Goal: Task Accomplishment & Management: Complete application form

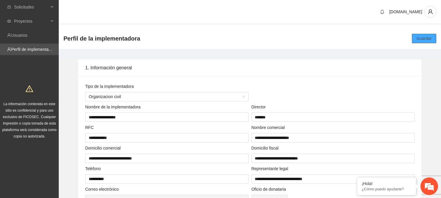
click at [427, 41] on span "Guardar" at bounding box center [424, 38] width 15 height 6
click at [48, 6] on span "Solicitudes" at bounding box center [31, 7] width 35 height 12
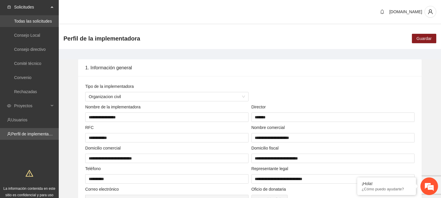
click at [41, 20] on link "Todas las solicitudes" at bounding box center [33, 21] width 38 height 5
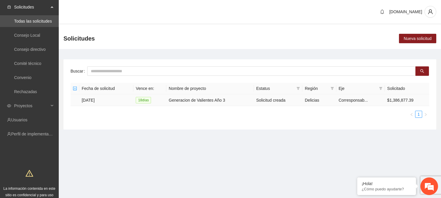
click at [99, 101] on td "[DATE]" at bounding box center [106, 100] width 54 height 12
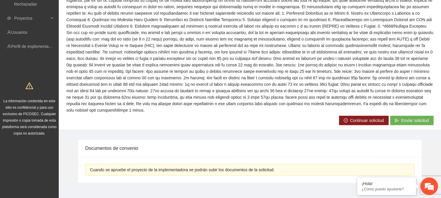
scroll to position [94, 0]
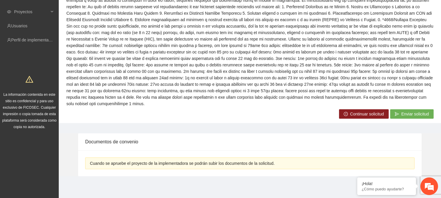
click at [358, 112] on span "Continuar solicitud" at bounding box center [367, 114] width 34 height 6
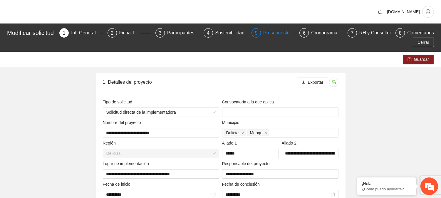
click at [272, 31] on div "Presupuesto" at bounding box center [278, 32] width 31 height 9
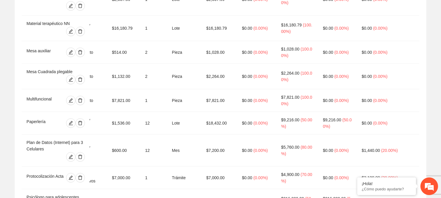
scroll to position [587, 0]
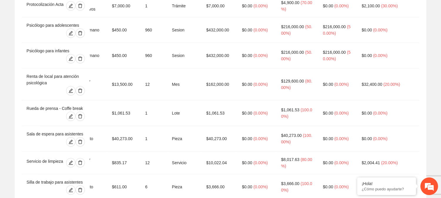
scroll to position [757, 0]
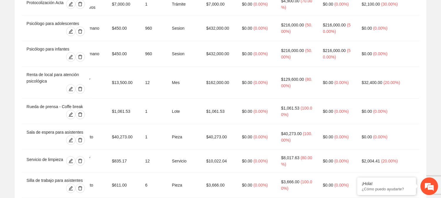
drag, startPoint x: 441, startPoint y: 147, endPoint x: 444, endPoint y: 153, distance: 6.7
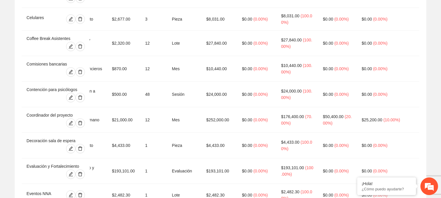
scroll to position [0, 0]
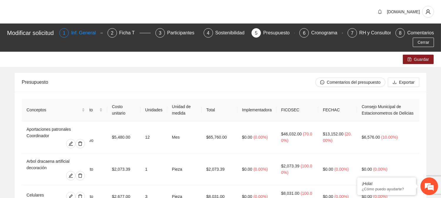
click at [87, 31] on div "Inf. General" at bounding box center [85, 32] width 29 height 9
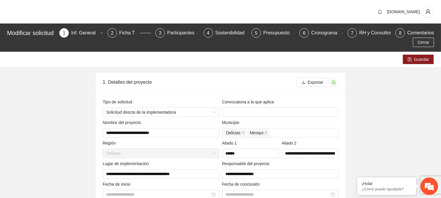
type input "**********"
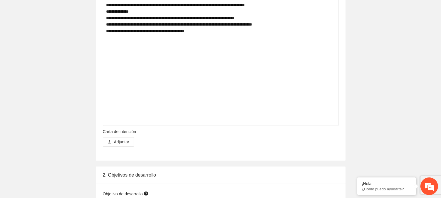
scroll to position [1121, 0]
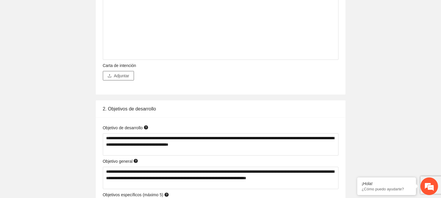
click at [123, 78] on span "Adjuntar" at bounding box center [121, 76] width 15 height 6
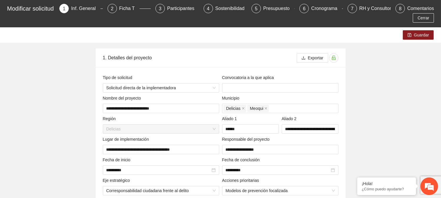
scroll to position [0, 0]
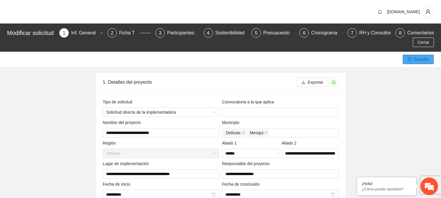
click at [412, 58] on icon "save" at bounding box center [410, 59] width 4 height 4
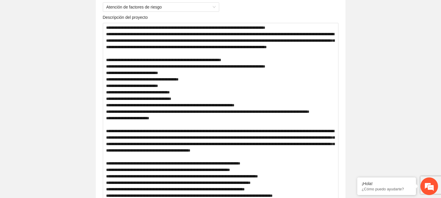
scroll to position [237, 0]
